Goal: Obtain resource: Download file/media

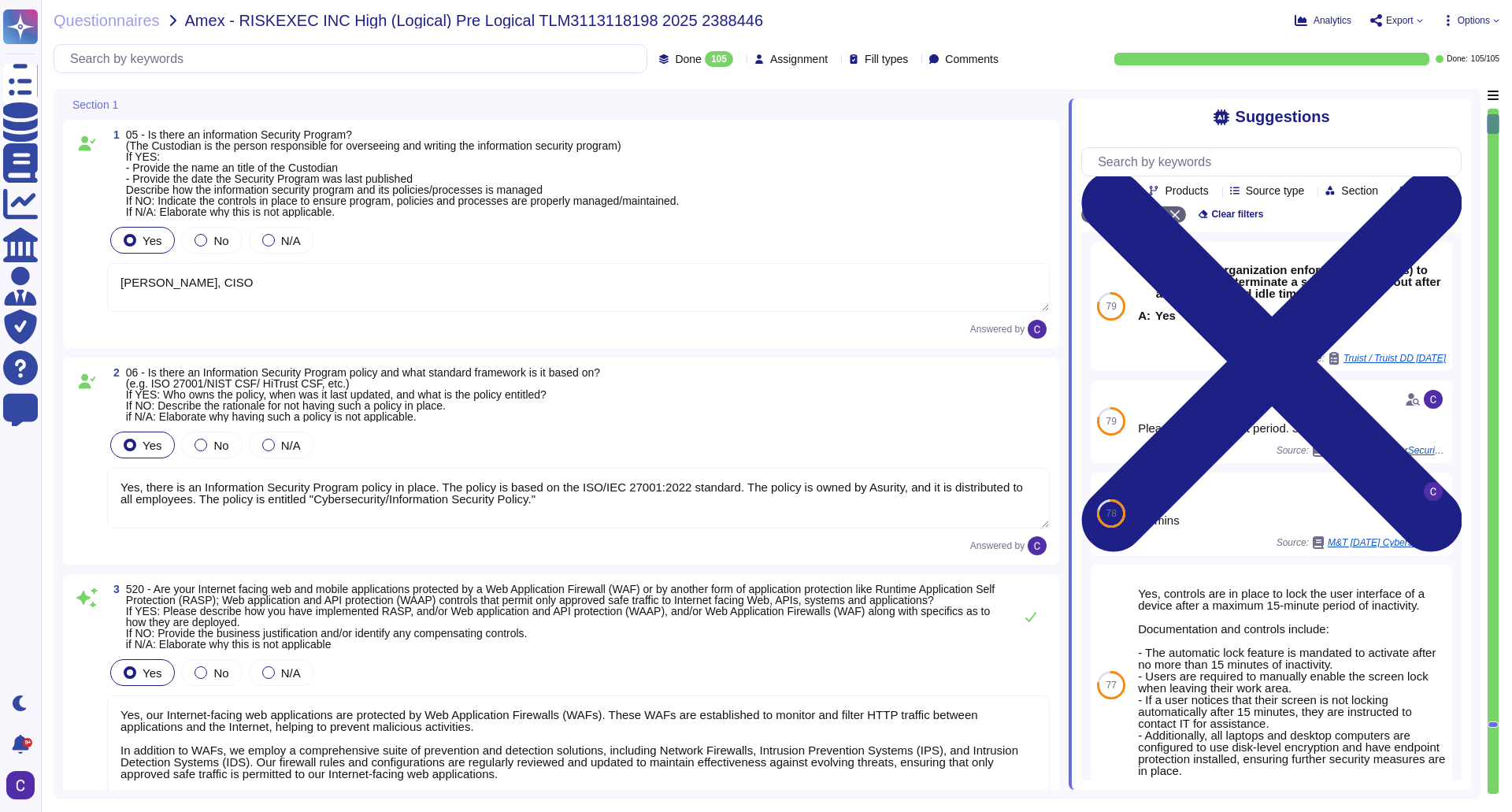
type textarea "[PERSON_NAME], CISO"
type textarea "Yes, there is an Information Security Program policy in place. The policy is ba…"
type textarea "Yes, our Internet-facing web applications are protected by Web Application Fire…"
type textarea "Yes, there is a Data Governance and Classification Policy in place at RiskExec.…"
type textarea "Yes, our organization has a Security Incident Management policy, which is outli…"
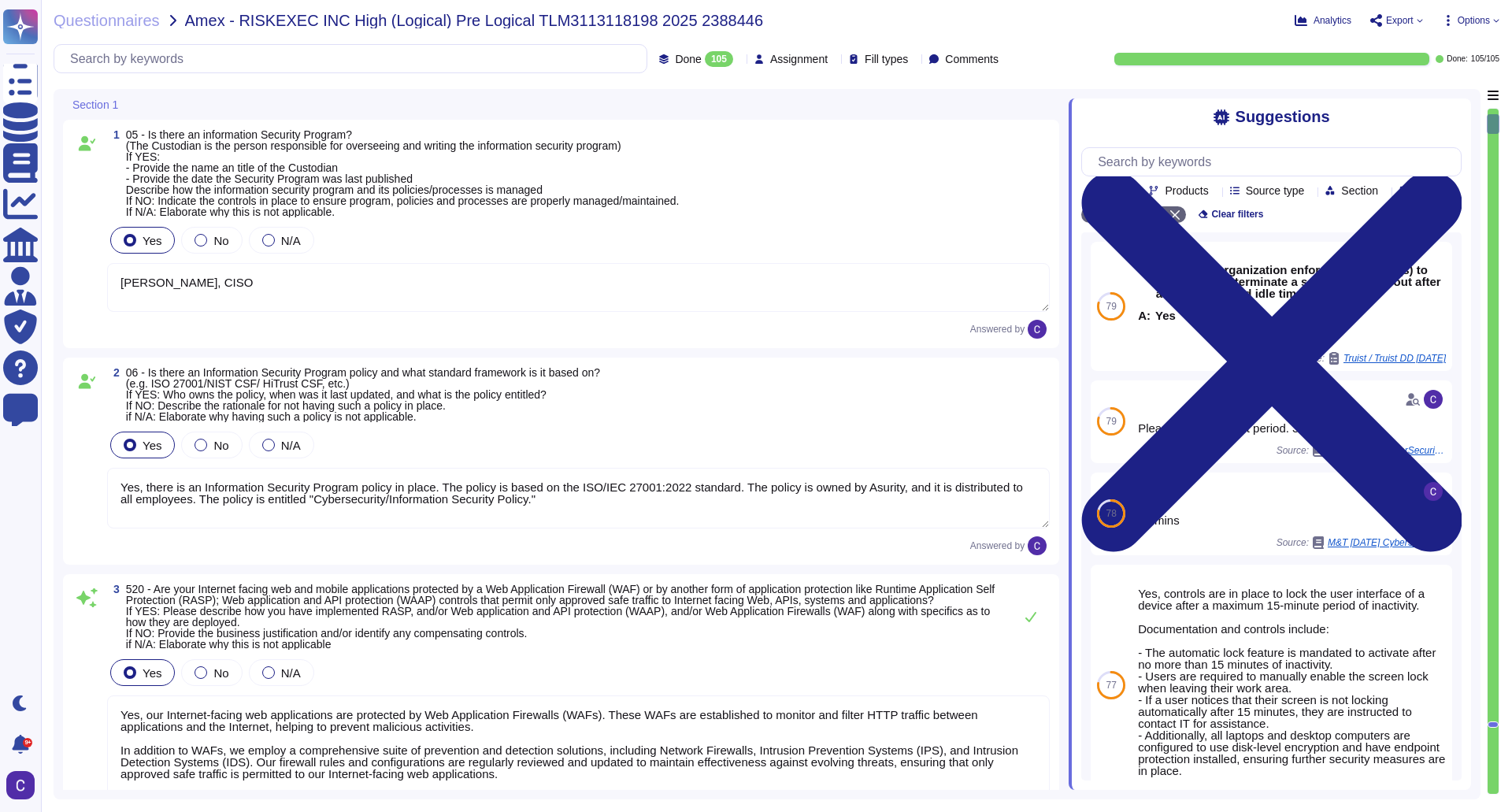
type textarea "Yes, there is an Access Control Policy in place. - The policy is entitled "Acce…"
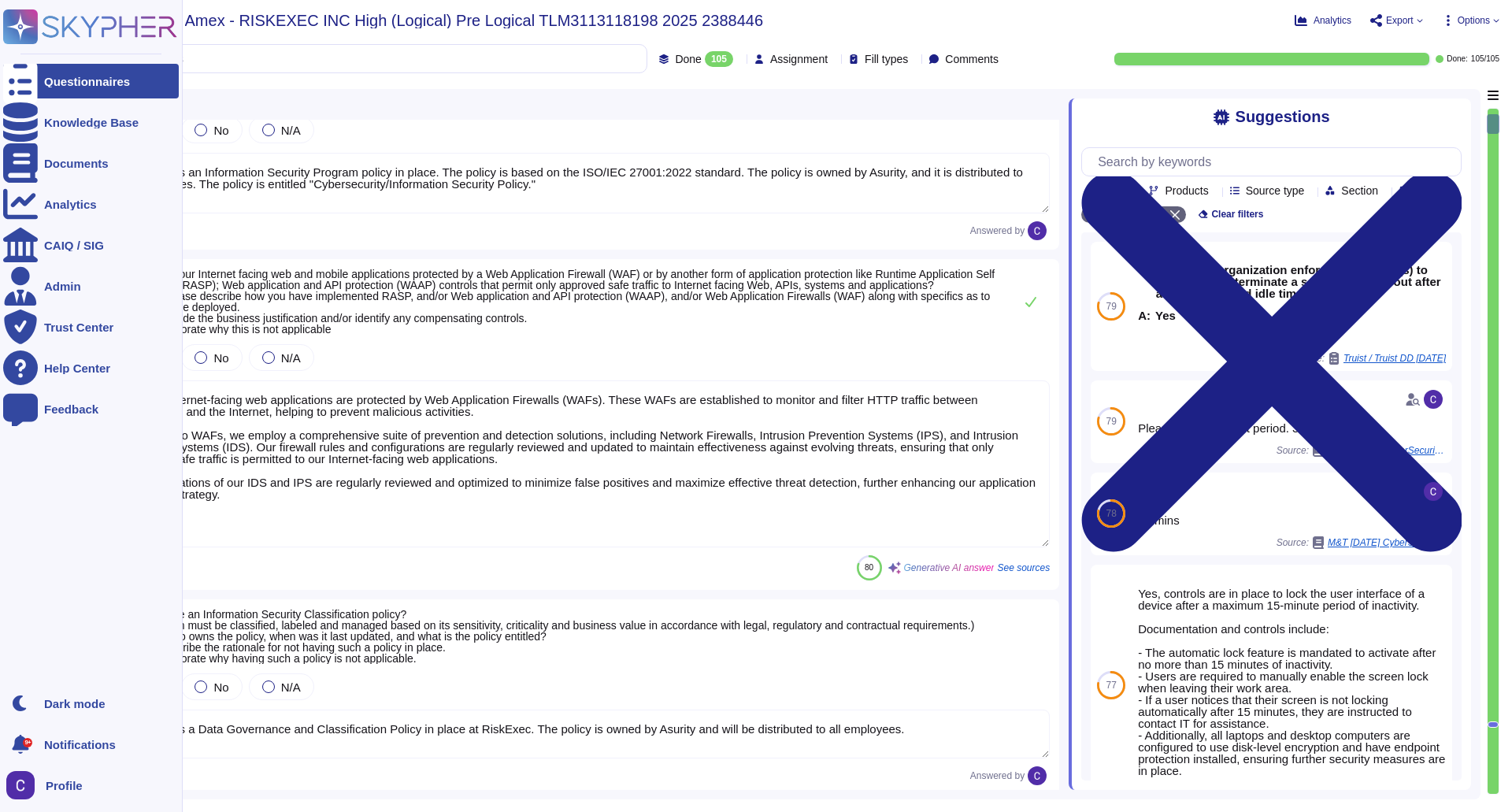
click at [37, 88] on div at bounding box center [20, 81] width 35 height 35
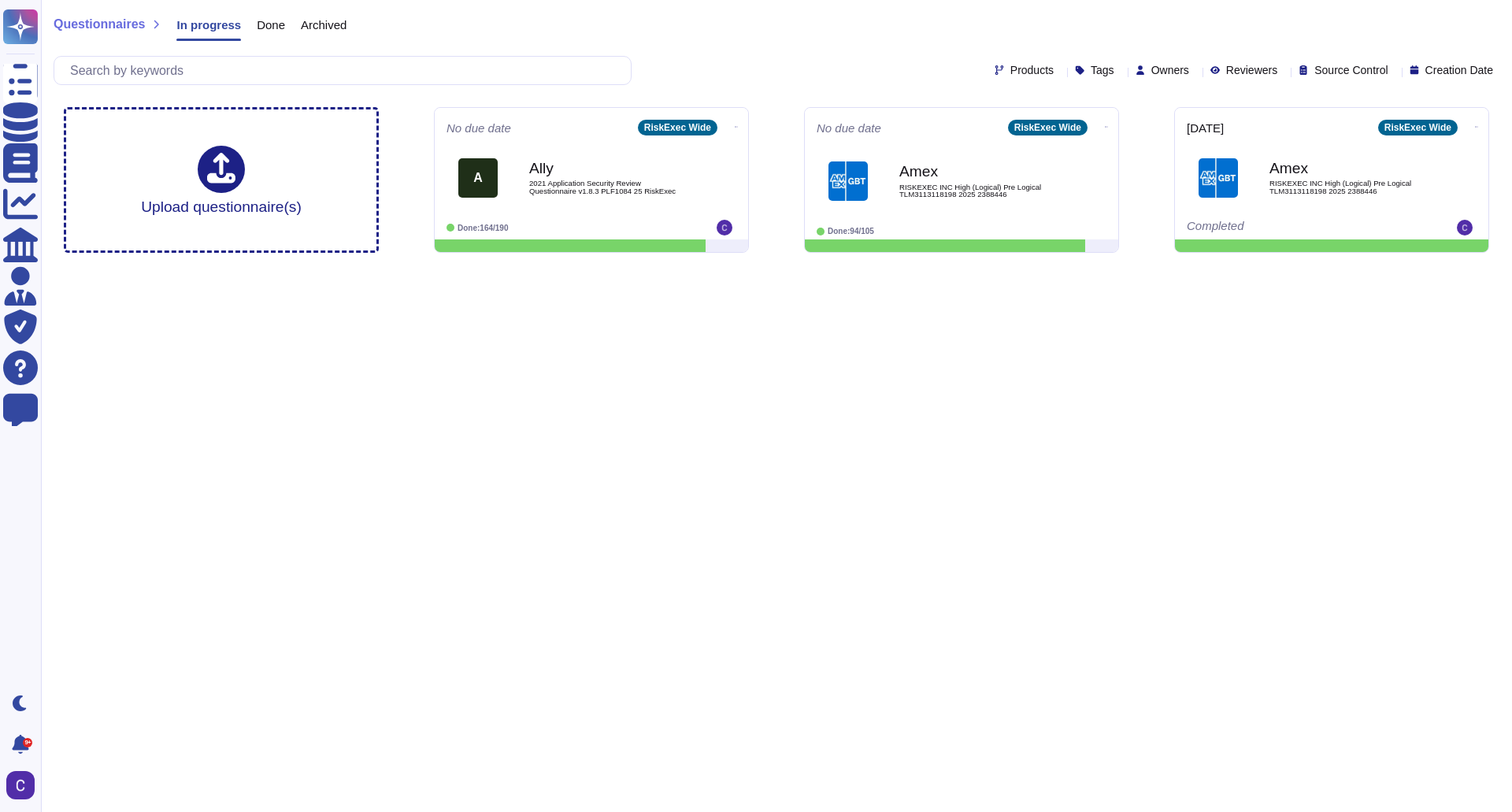
click at [285, 20] on div "Archived" at bounding box center [315, 28] width 61 height 31
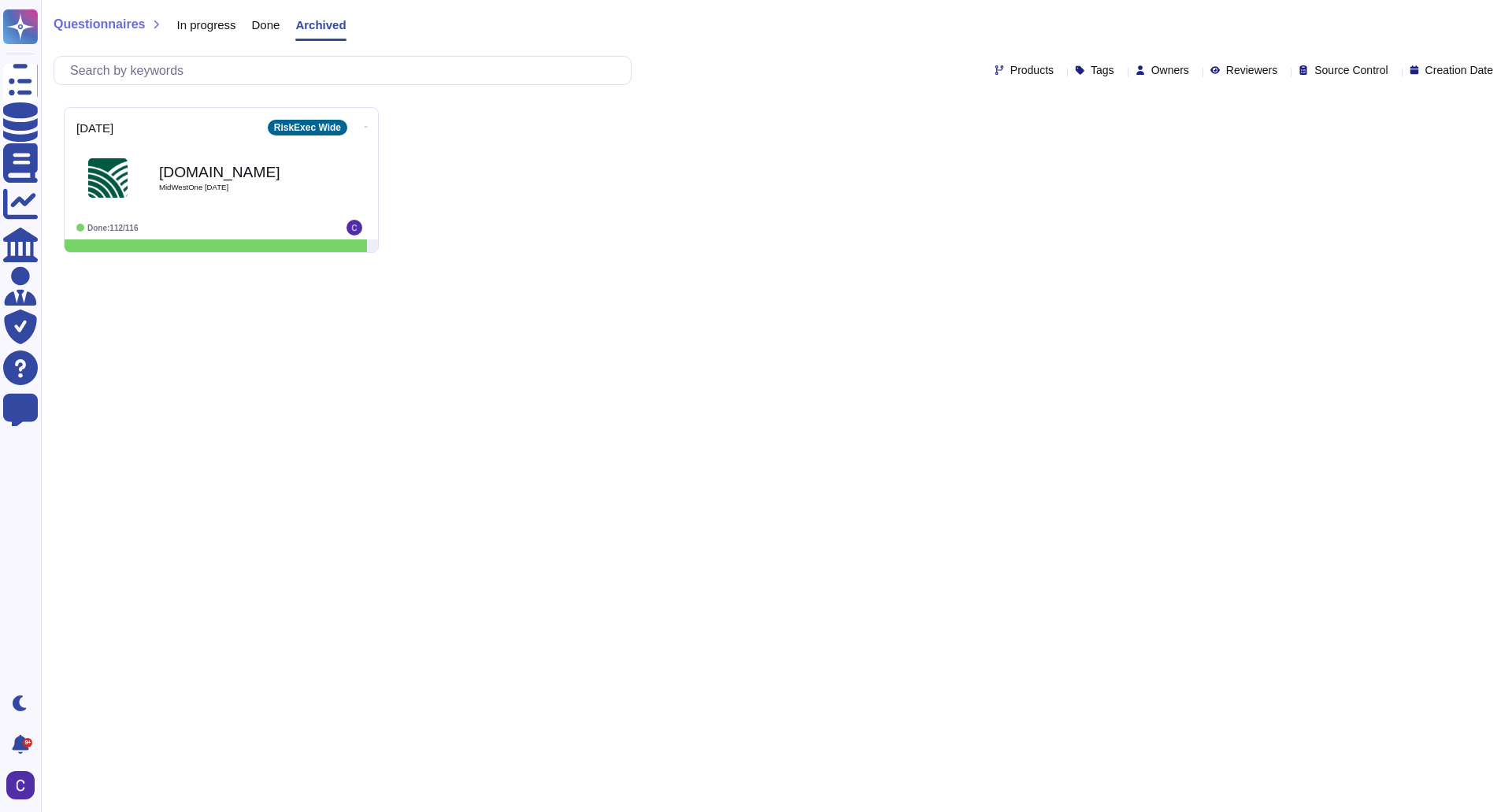
click at [256, 15] on div "Done" at bounding box center [257, 28] width 44 height 31
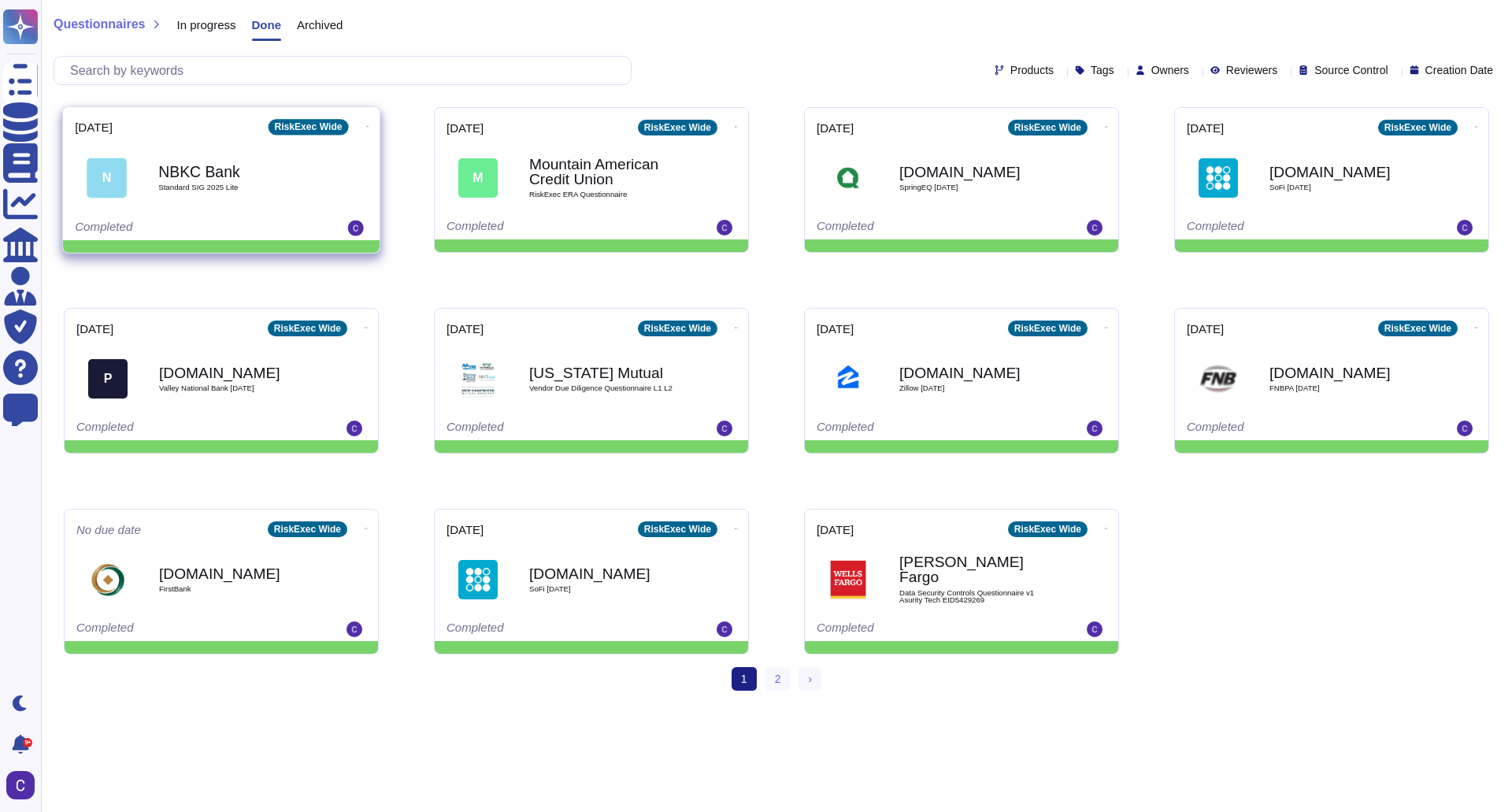
click at [292, 183] on span "Standard SIG 2025 Lite" at bounding box center [237, 187] width 159 height 8
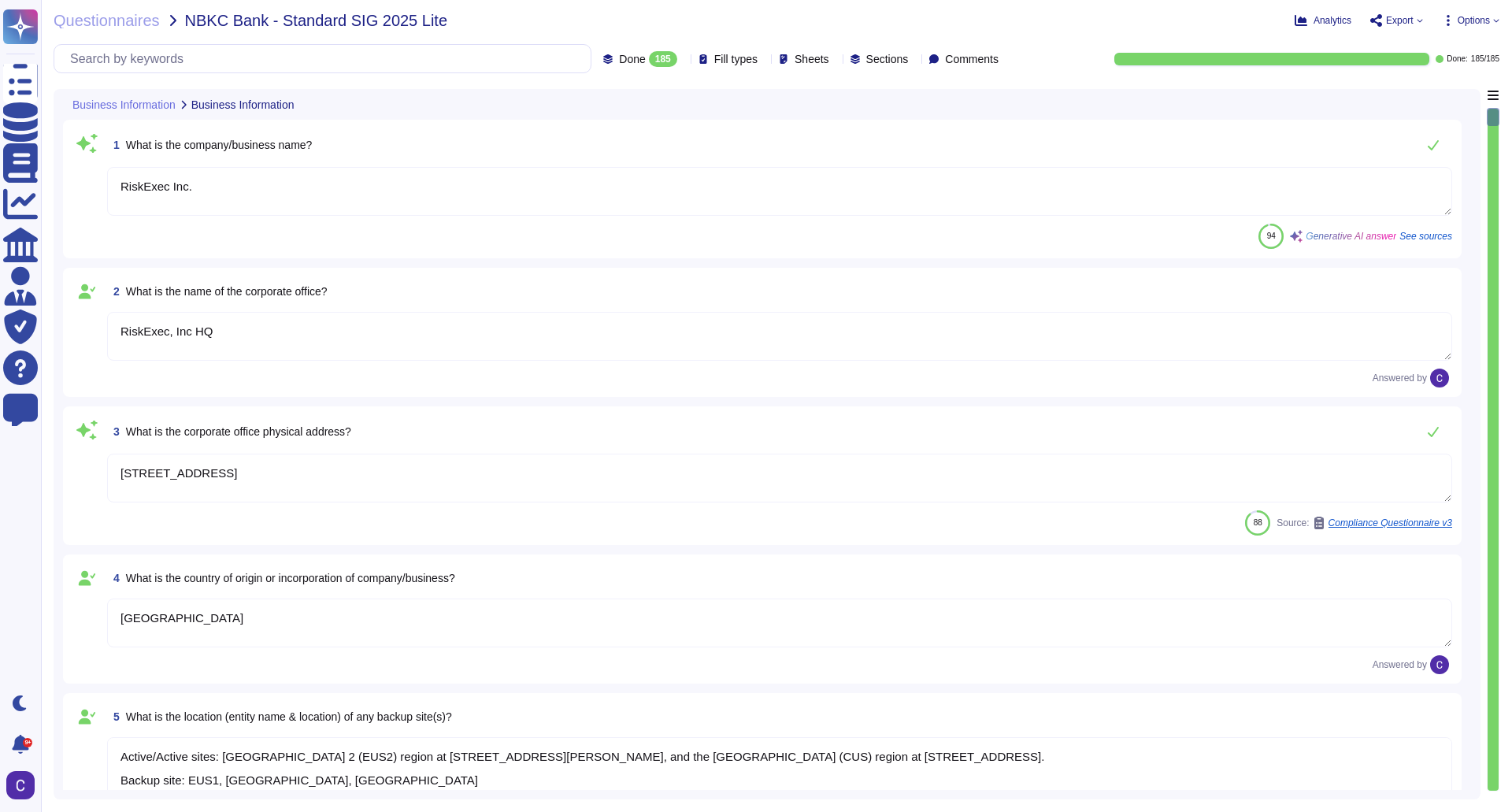
type textarea "RiskExec Inc."
type textarea "RiskExec, Inc HQ"
type textarea "[STREET_ADDRESS]"
type textarea "[GEOGRAPHIC_DATA]"
type textarea "Active/Active sites: [GEOGRAPHIC_DATA] 2 (EUS2) region at [STREET_ADDRESS][PERS…"
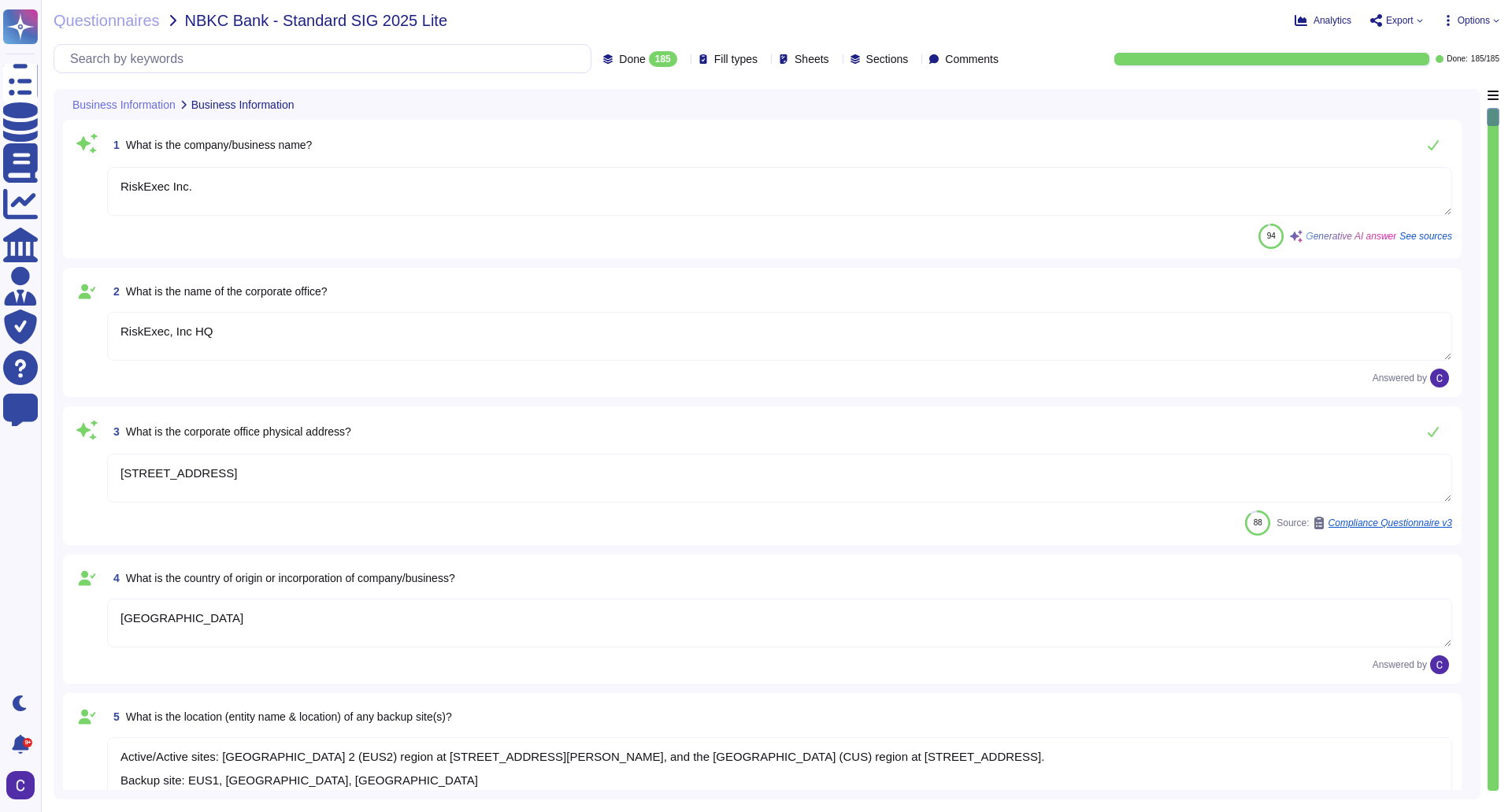
type textarea "Private"
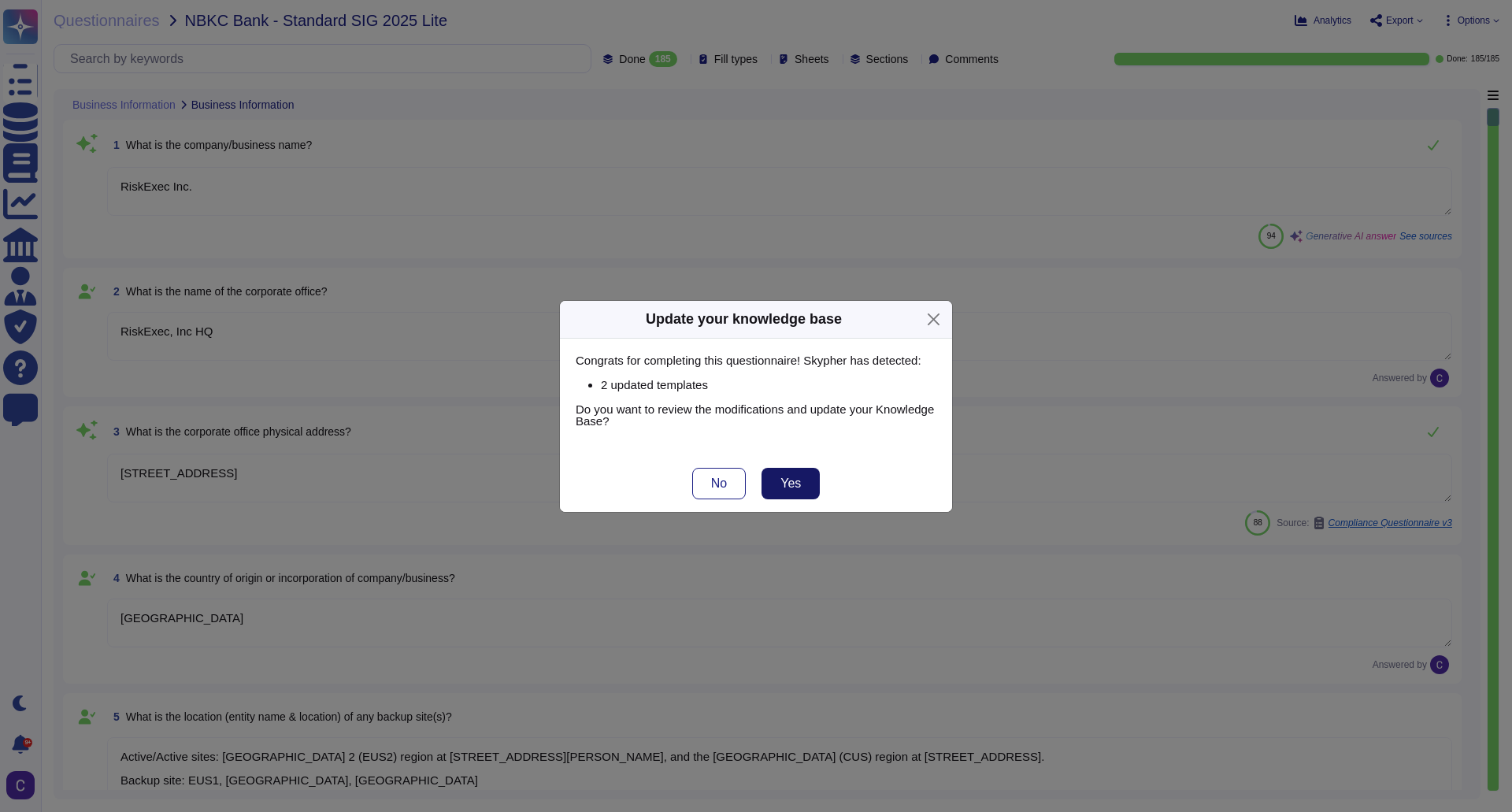
click at [798, 486] on span "Yes" at bounding box center [791, 483] width 20 height 13
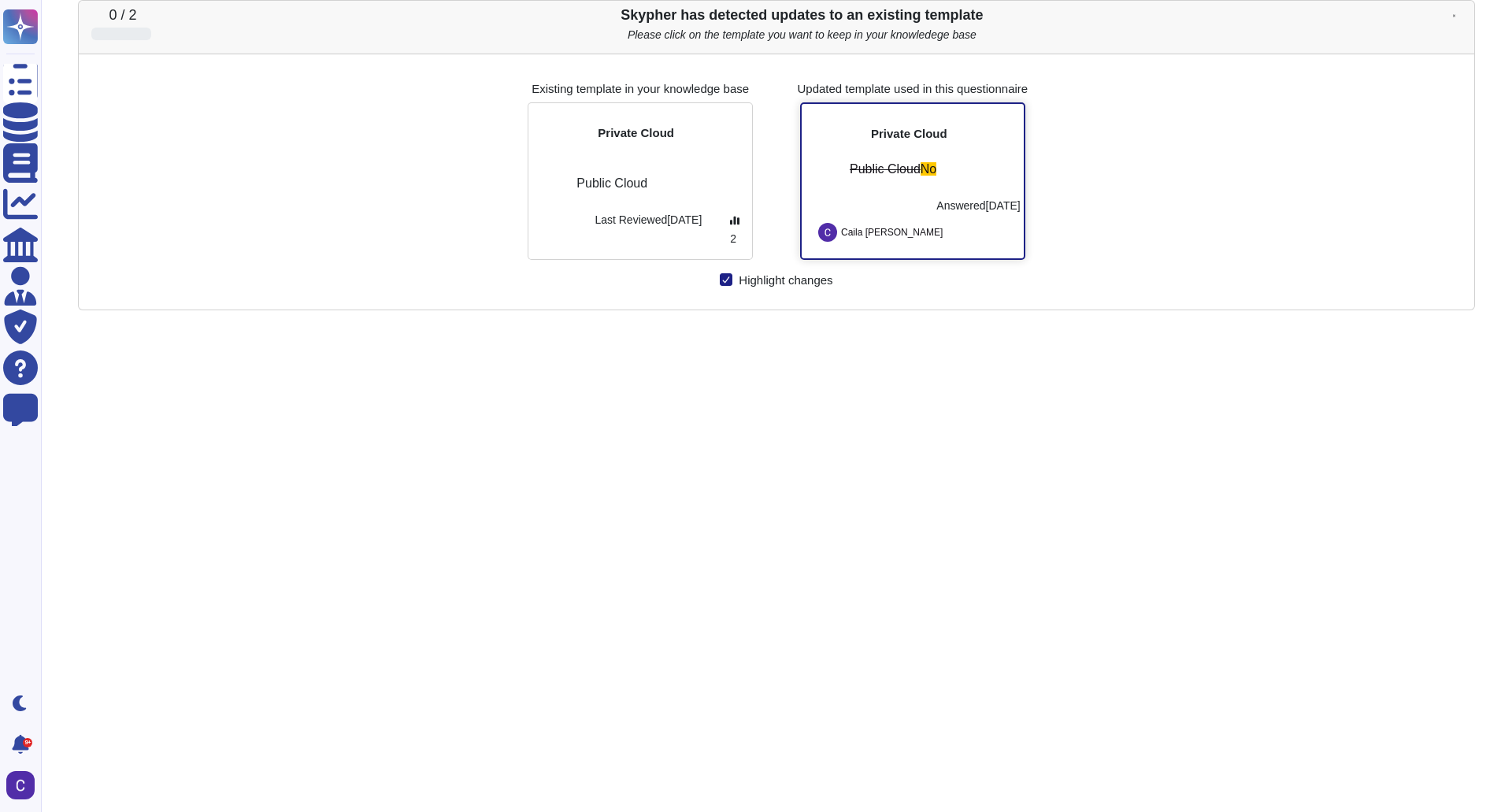
click at [909, 208] on div at bounding box center [869, 199] width 128 height 26
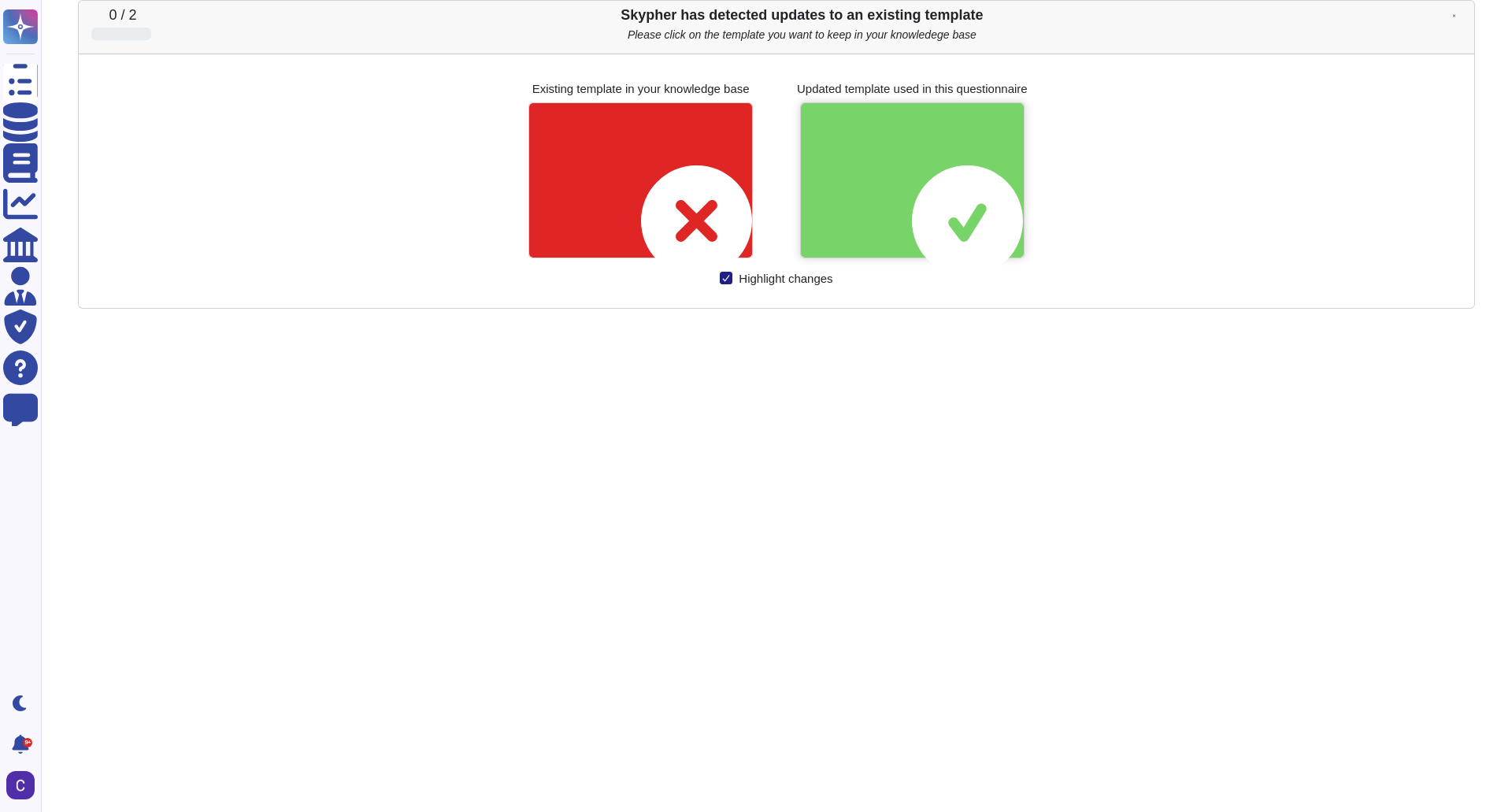
click at [912, 207] on div at bounding box center [912, 180] width 223 height 154
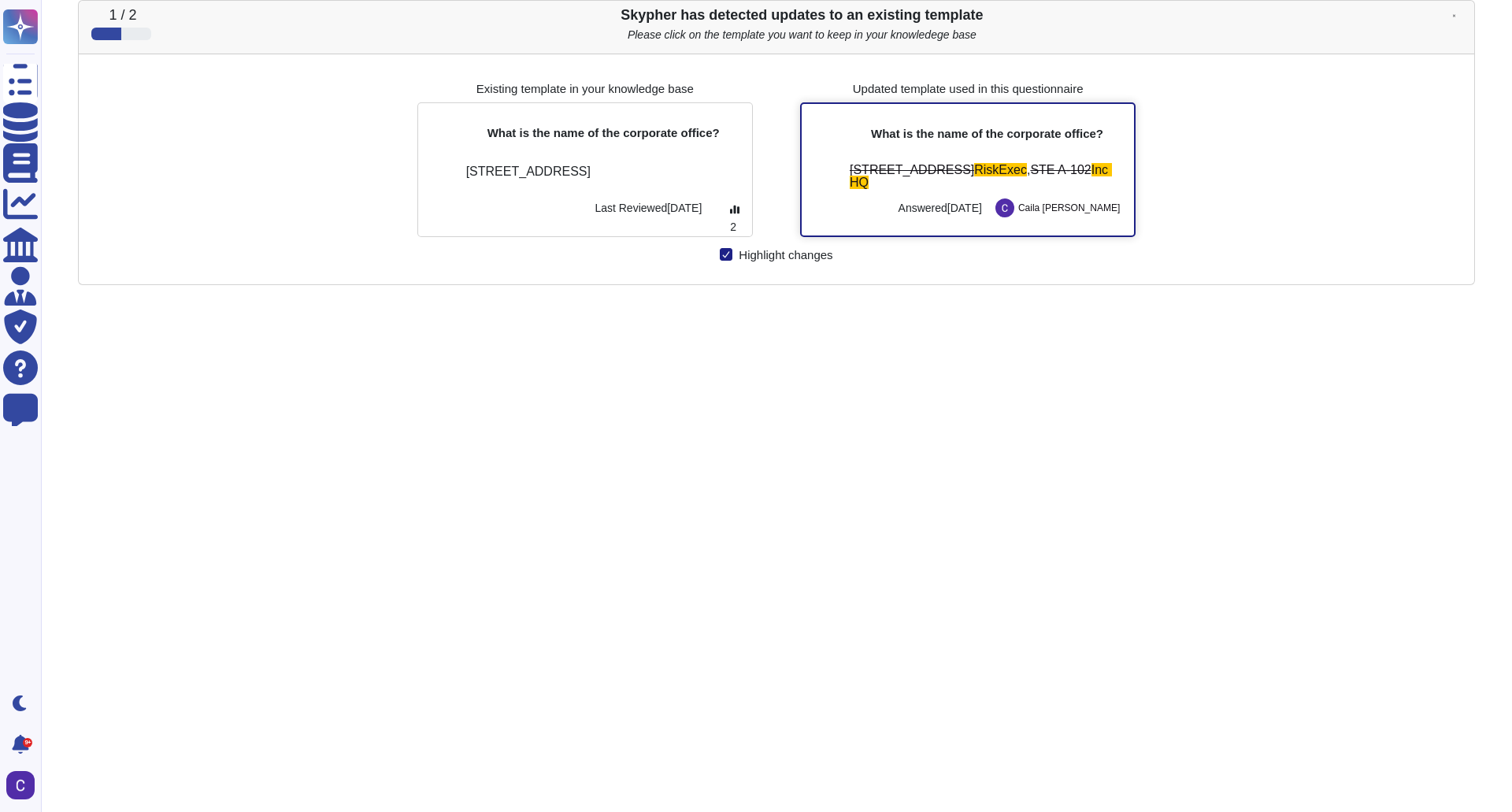
click at [895, 193] on div at bounding box center [850, 203] width 90 height 28
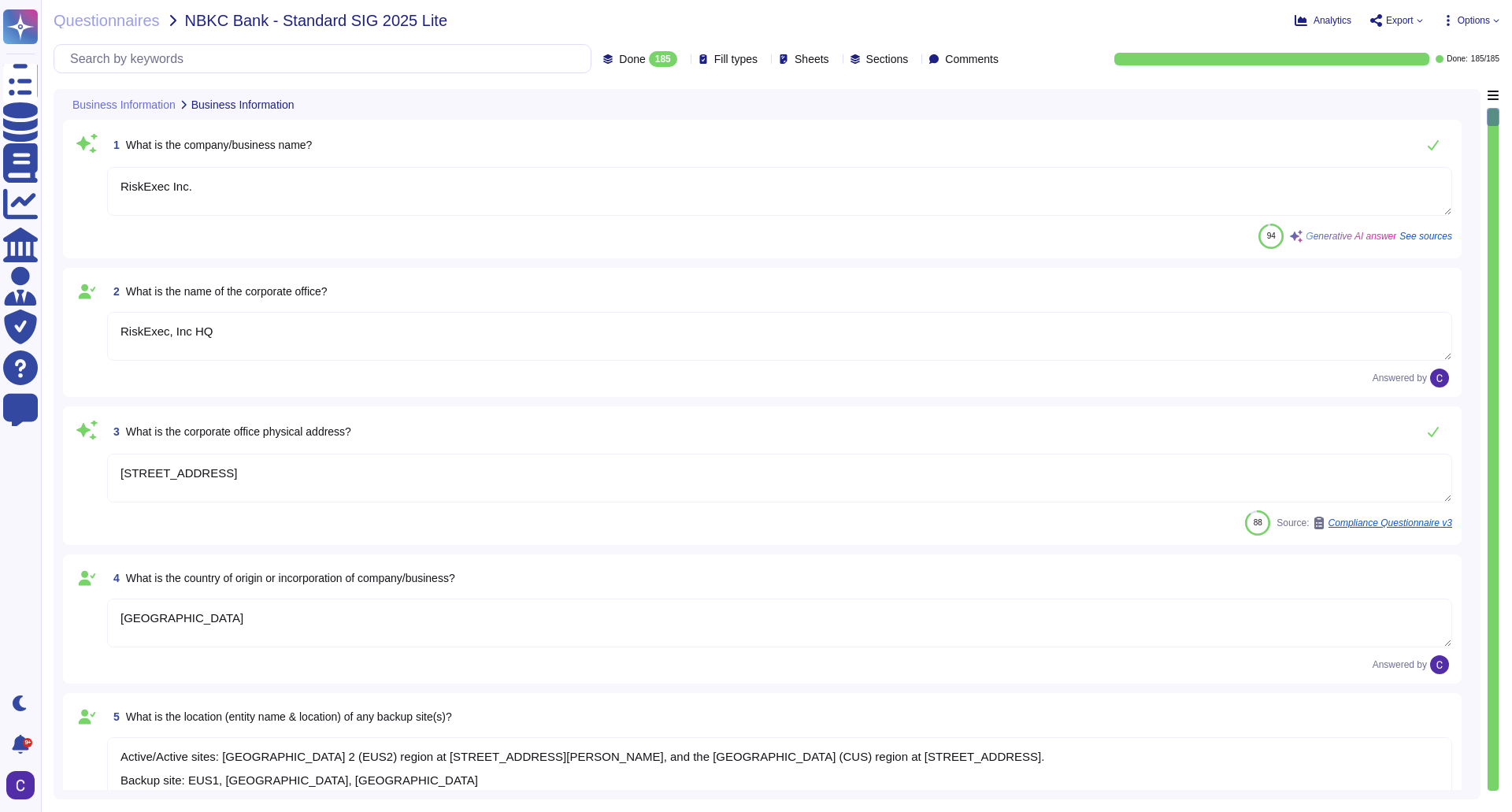
type textarea "RiskExec Inc."
type textarea "RiskExec, Inc HQ"
type textarea "[STREET_ADDRESS]"
type textarea "[GEOGRAPHIC_DATA]"
type textarea "Active/Active sites: [GEOGRAPHIC_DATA] 2 (EUS2) region at [STREET_ADDRESS][PERS…"
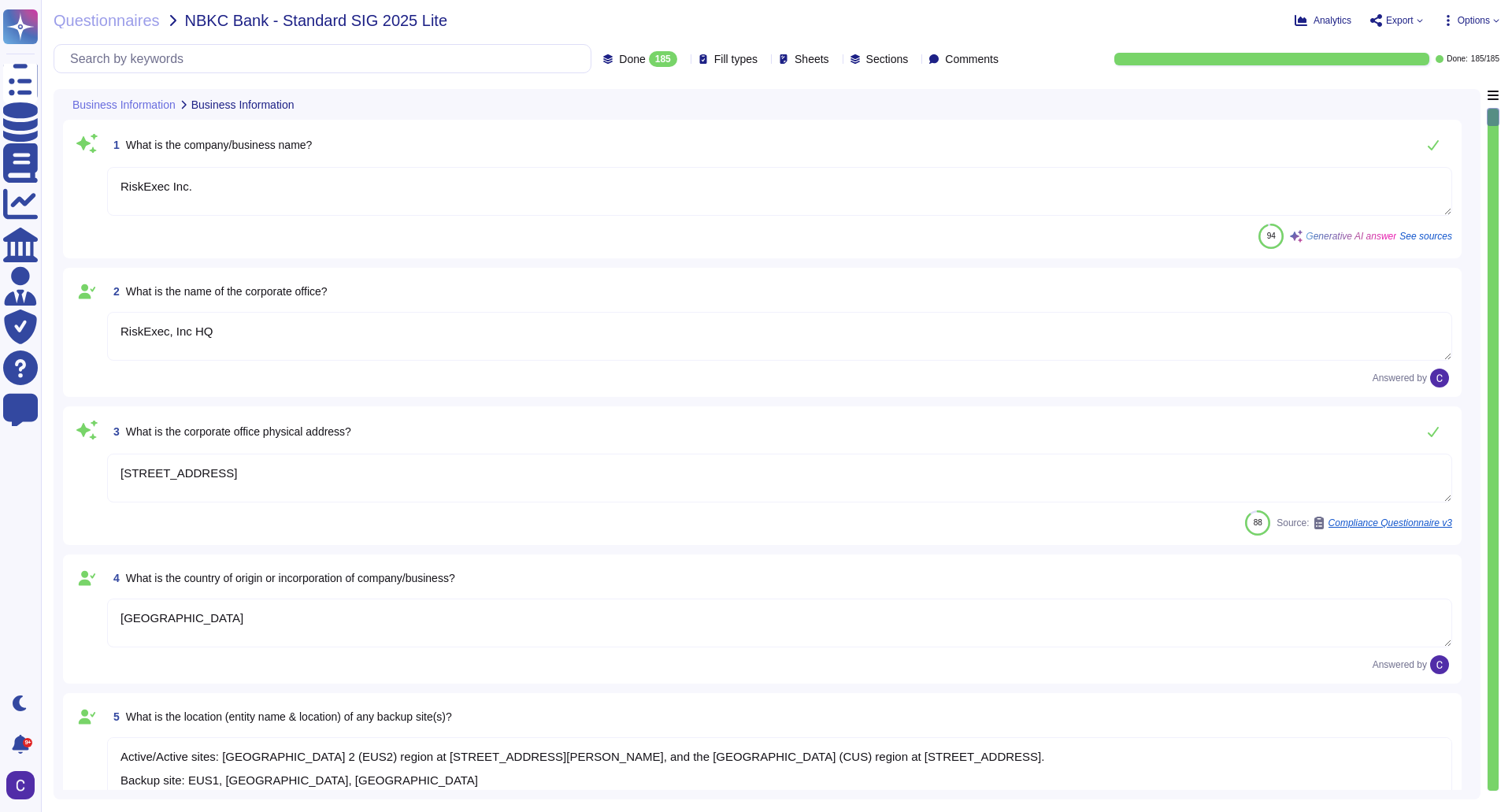
type textarea "Private"
click at [1463, 16] on span "Options" at bounding box center [1474, 20] width 32 height 10
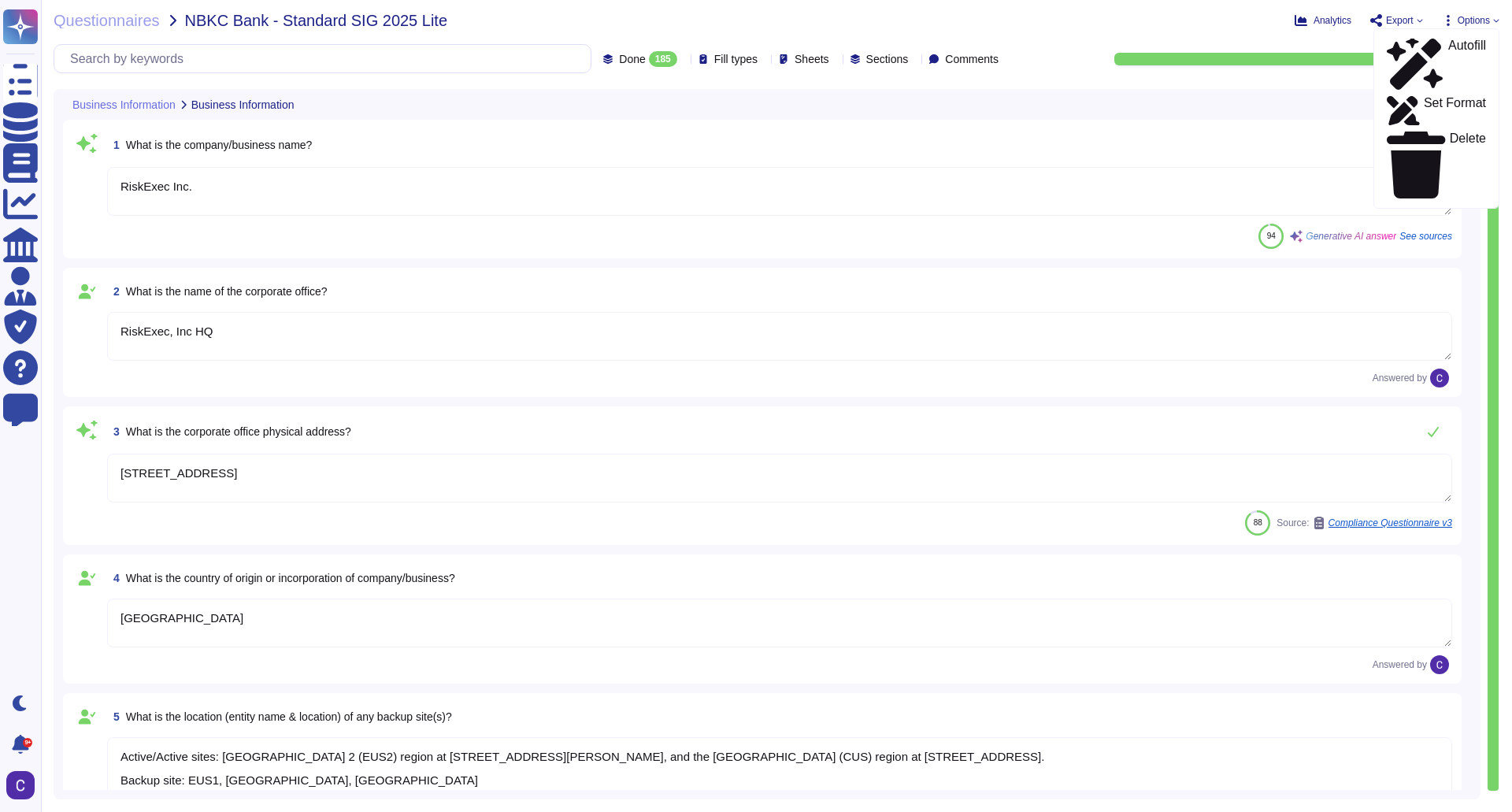
click at [1406, 9] on div "Questionnaires NBKC Bank - Standard SIG 2025 Lite Analytics Export Options Auto…" at bounding box center [776, 406] width 1471 height 812
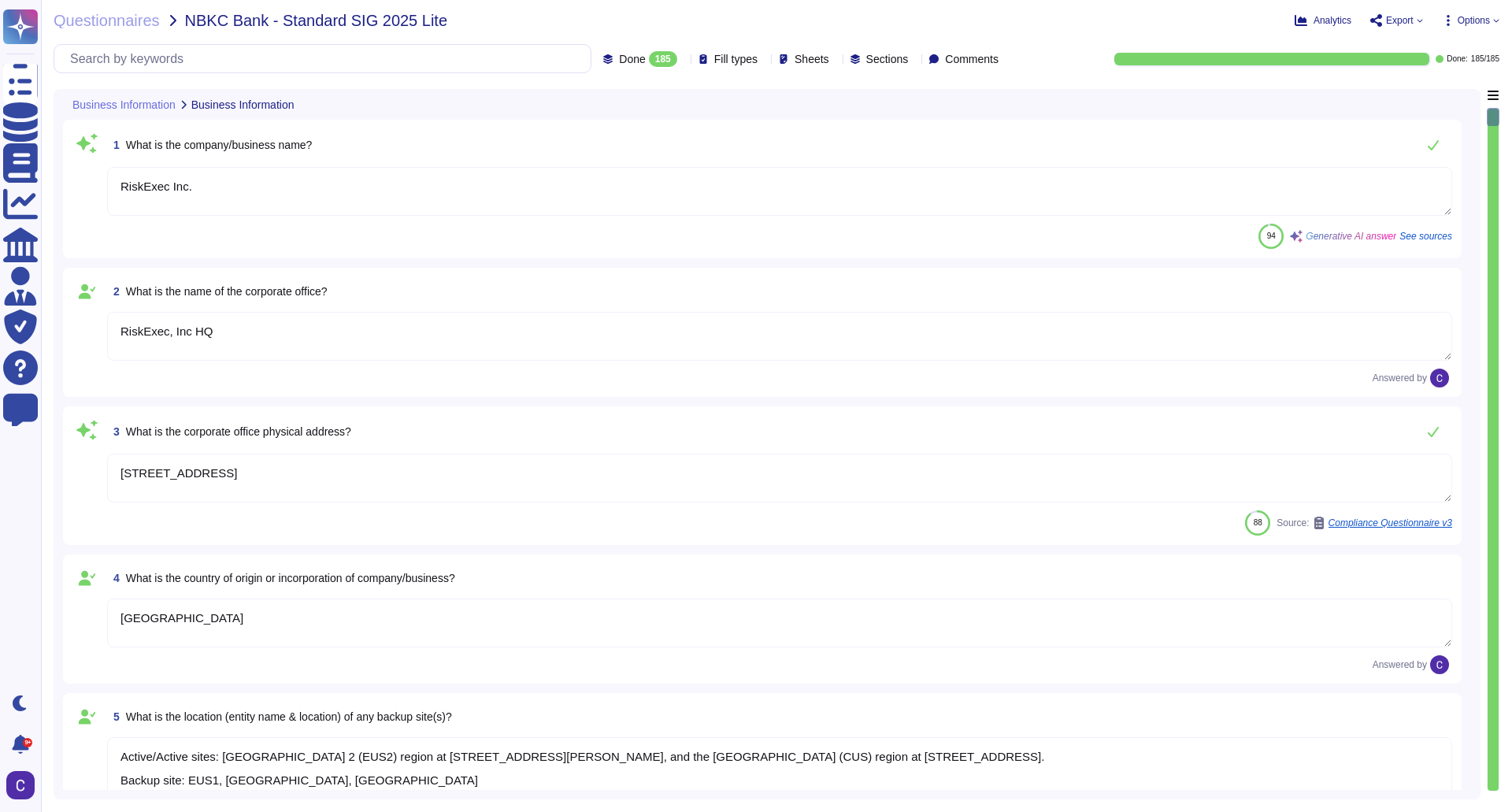
click at [1398, 21] on span "Export" at bounding box center [1400, 20] width 27 height 10
click at [1392, 92] on link "Download" at bounding box center [1434, 117] width 125 height 52
